Goal: Task Accomplishment & Management: Complete application form

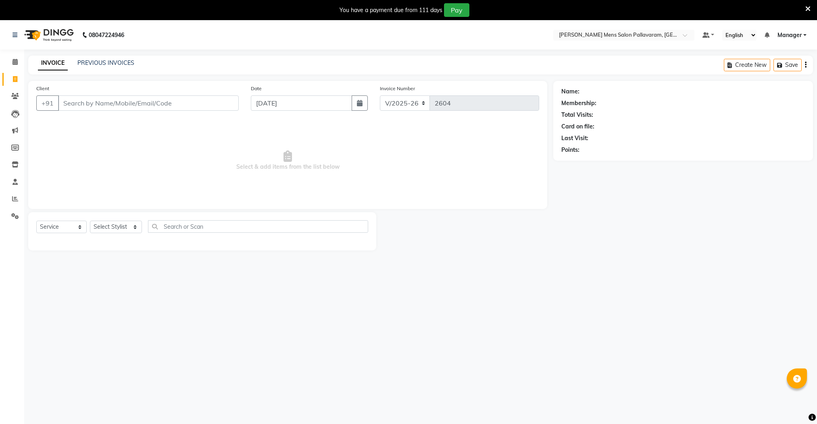
select select "8211"
select select "service"
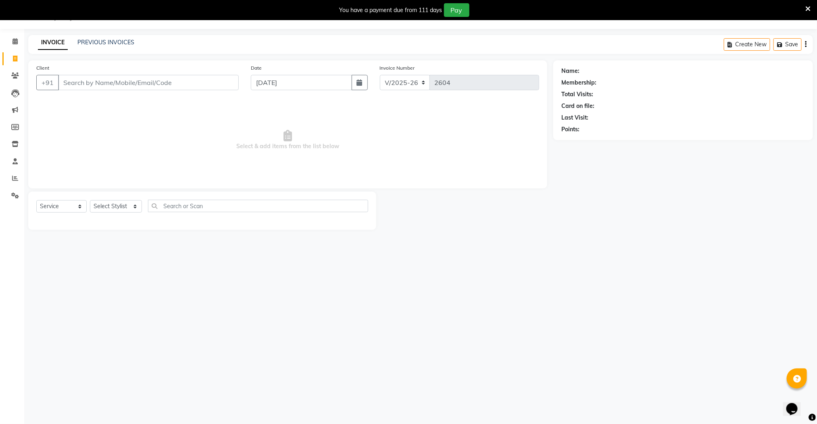
click at [108, 80] on input "Client" at bounding box center [148, 82] width 181 height 15
type input "9840785573"
click at [224, 82] on span "Add Client" at bounding box center [218, 83] width 32 height 8
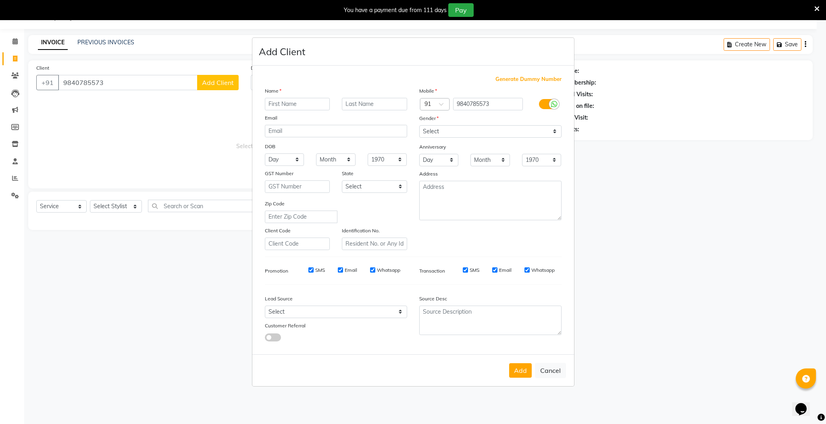
click at [278, 108] on input "text" at bounding box center [297, 104] width 65 height 12
type input "tamil"
drag, startPoint x: 476, startPoint y: 132, endPoint x: 473, endPoint y: 138, distance: 6.5
click at [476, 132] on select "Select [DEMOGRAPHIC_DATA] [DEMOGRAPHIC_DATA] Other Prefer Not To Say" at bounding box center [490, 131] width 142 height 12
select select "[DEMOGRAPHIC_DATA]"
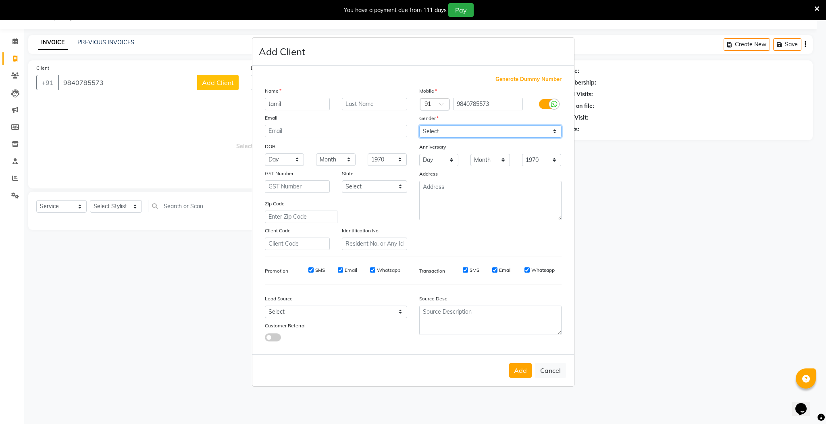
click at [419, 126] on select "Select [DEMOGRAPHIC_DATA] [DEMOGRAPHIC_DATA] Other Prefer Not To Say" at bounding box center [490, 131] width 142 height 12
click at [512, 366] on button "Add" at bounding box center [520, 371] width 23 height 15
select select
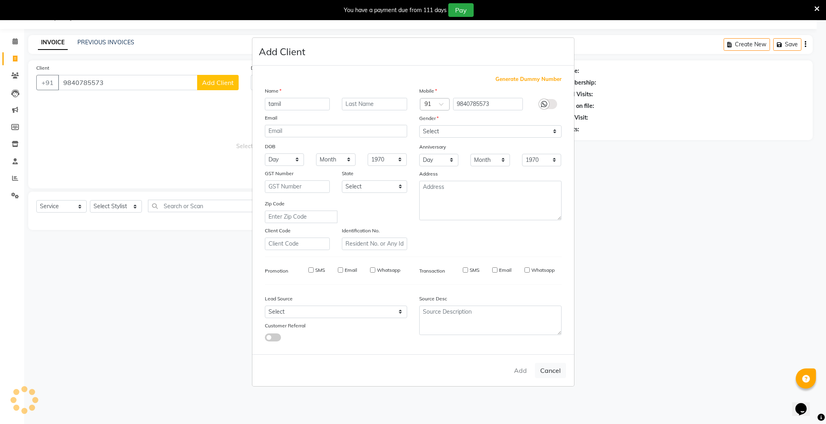
select select
checkbox input "false"
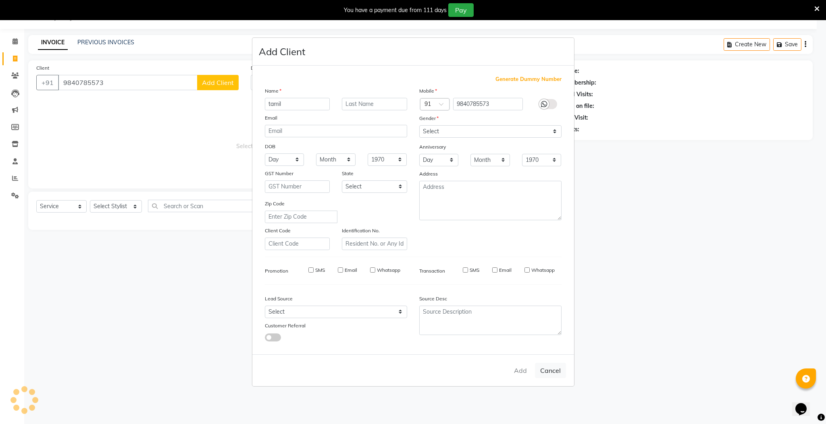
checkbox input "false"
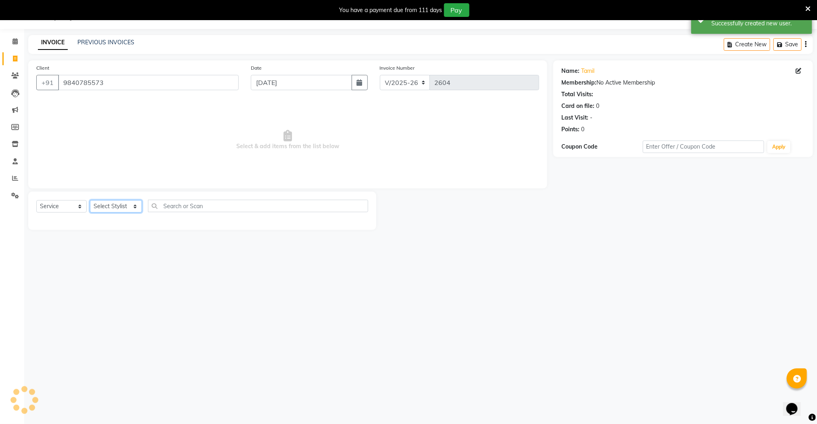
click at [111, 206] on select "Select Stylist Manager [PERSON_NAME] [PERSON_NAME] [PERSON_NAME]" at bounding box center [116, 206] width 52 height 12
select select "82492"
click at [90, 201] on select "Select Stylist Manager [PERSON_NAME] [PERSON_NAME] [PERSON_NAME]" at bounding box center [116, 206] width 52 height 12
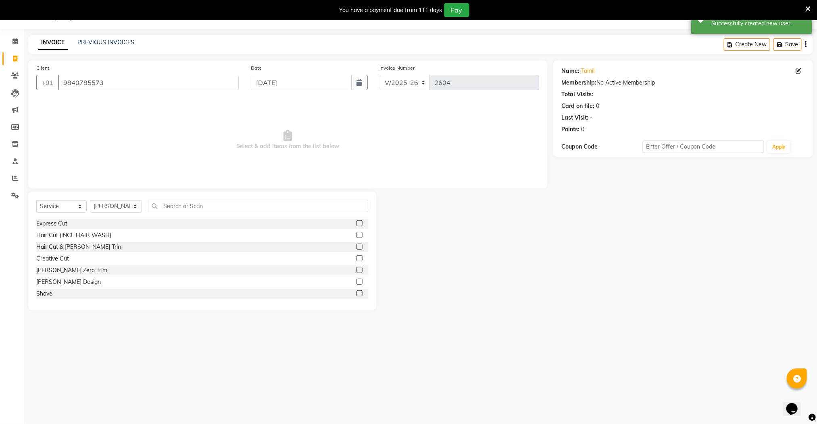
click at [356, 223] on label at bounding box center [359, 224] width 6 height 6
click at [356, 223] on input "checkbox" at bounding box center [358, 223] width 5 height 5
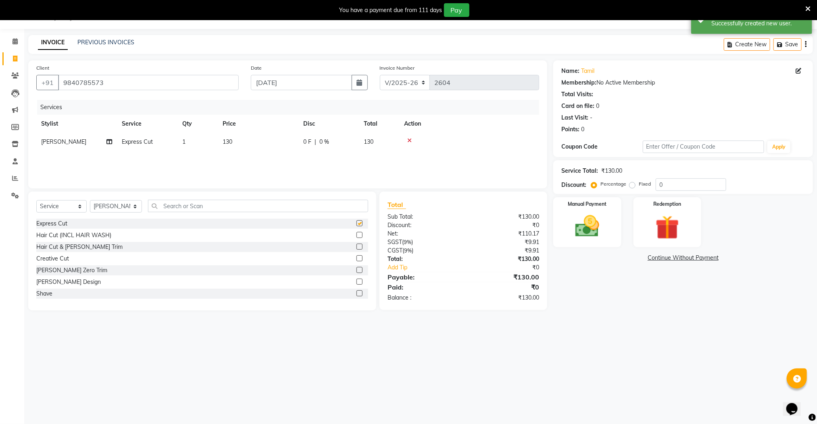
checkbox input "false"
click at [115, 206] on select "Select Stylist Manager [PERSON_NAME] [PERSON_NAME] [PERSON_NAME]" at bounding box center [116, 206] width 52 height 12
select select "89182"
click at [90, 201] on select "Select Stylist Manager [PERSON_NAME] [PERSON_NAME] [PERSON_NAME]" at bounding box center [116, 206] width 52 height 12
click at [356, 224] on label at bounding box center [359, 224] width 6 height 6
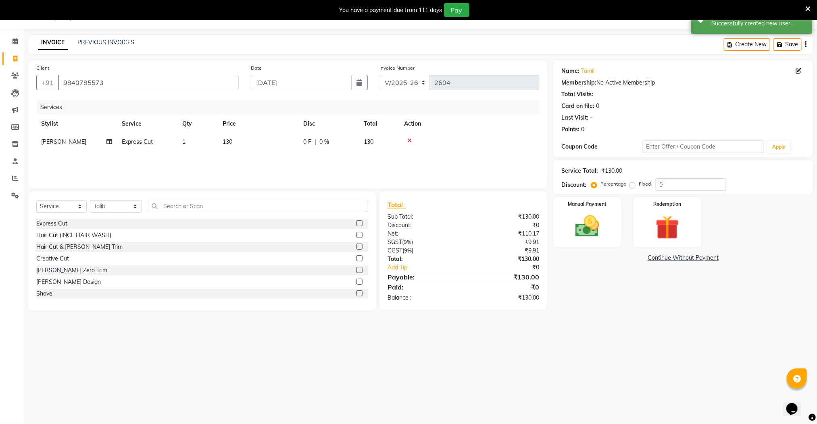
click at [356, 224] on input "checkbox" at bounding box center [358, 223] width 5 height 5
checkbox input "false"
click at [410, 139] on icon at bounding box center [409, 141] width 4 height 6
click at [117, 207] on select "Select Stylist Manager [PERSON_NAME] [PERSON_NAME] [PERSON_NAME]" at bounding box center [116, 206] width 52 height 12
select select "78843"
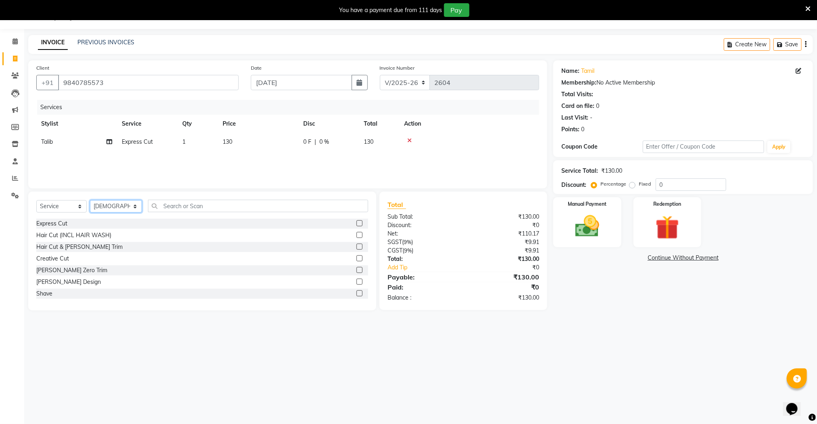
click at [90, 201] on select "Select Stylist Manager [PERSON_NAME] [PERSON_NAME] [PERSON_NAME]" at bounding box center [116, 206] width 52 height 12
click at [356, 294] on label at bounding box center [359, 294] width 6 height 6
click at [356, 294] on input "checkbox" at bounding box center [358, 293] width 5 height 5
checkbox input "false"
click at [590, 222] on img at bounding box center [587, 226] width 40 height 29
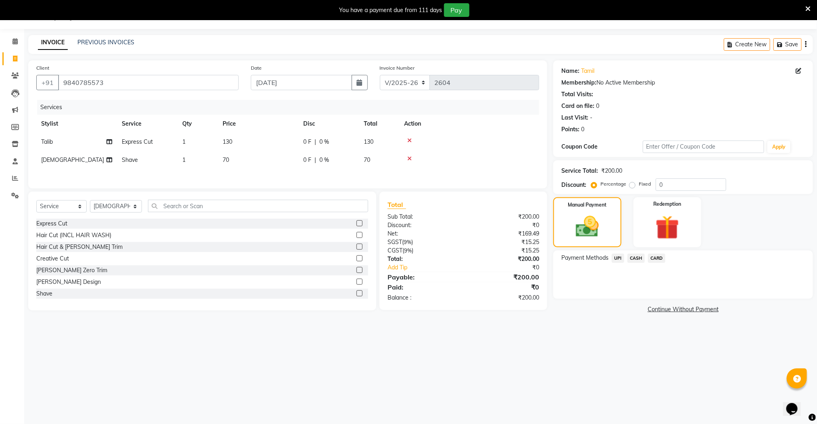
click at [618, 259] on span "UPI" at bounding box center [618, 258] width 12 height 9
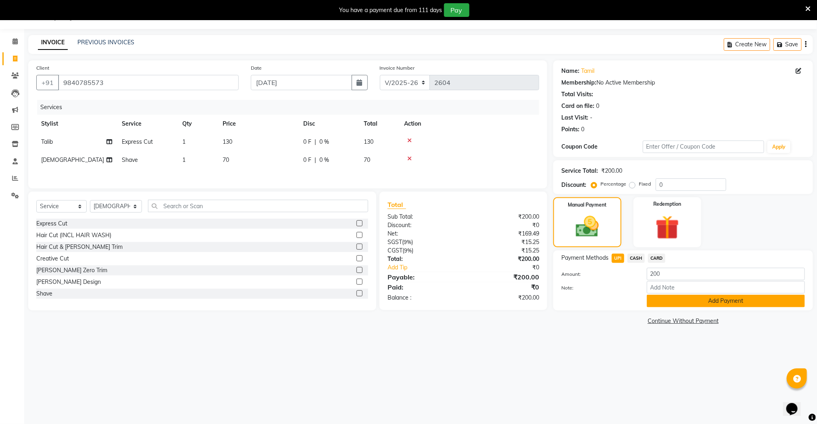
click at [670, 305] on button "Add Payment" at bounding box center [726, 301] width 158 height 12
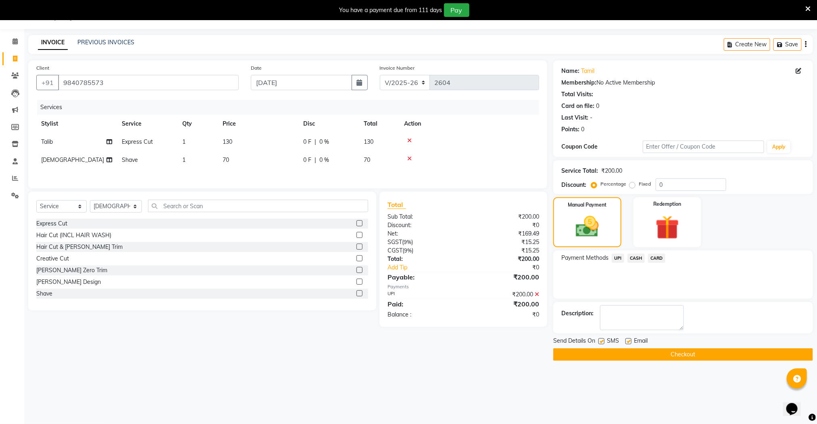
click at [667, 354] on button "Checkout" at bounding box center [683, 355] width 260 height 12
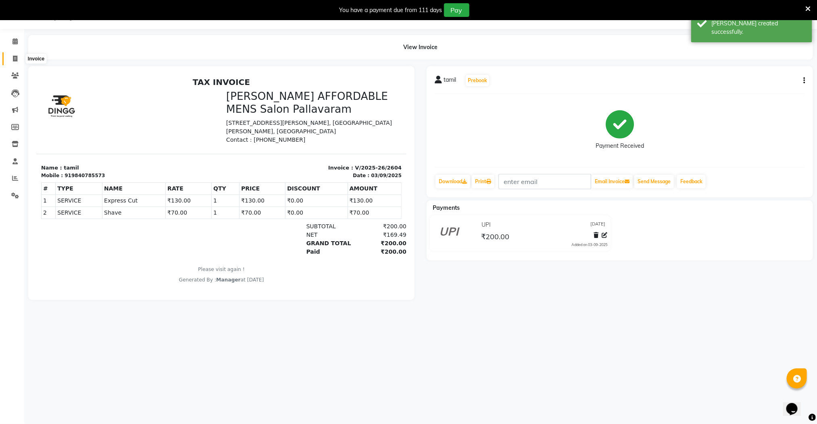
click at [15, 57] on icon at bounding box center [15, 59] width 4 height 6
select select "8211"
select select "service"
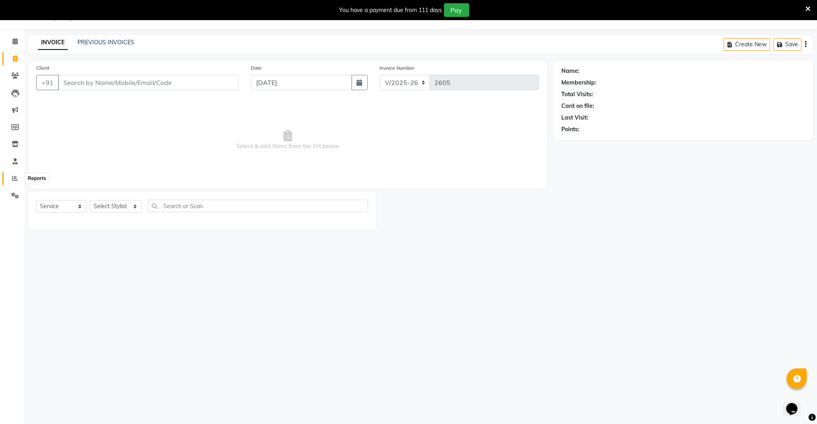
click at [19, 179] on span at bounding box center [15, 178] width 14 height 9
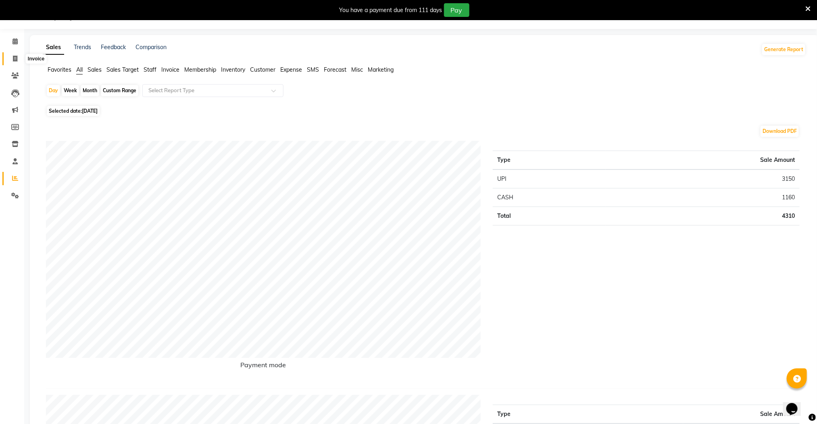
click at [15, 56] on icon at bounding box center [15, 59] width 4 height 6
select select "service"
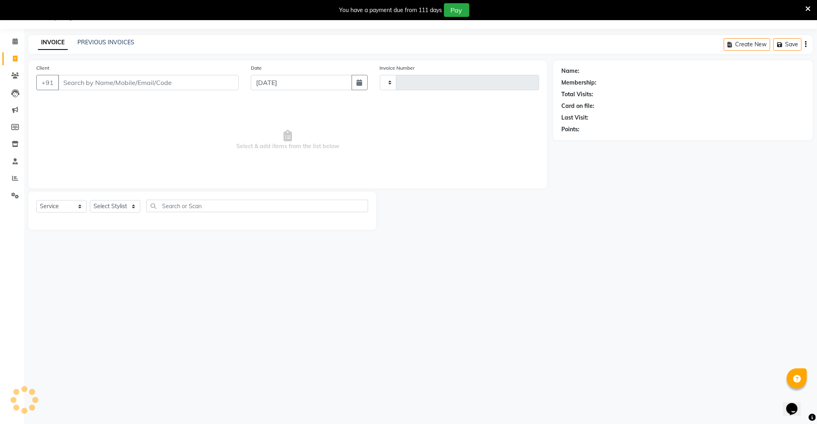
type input "2605"
select select "8211"
